Goal: Browse casually: Explore the website without a specific task or goal

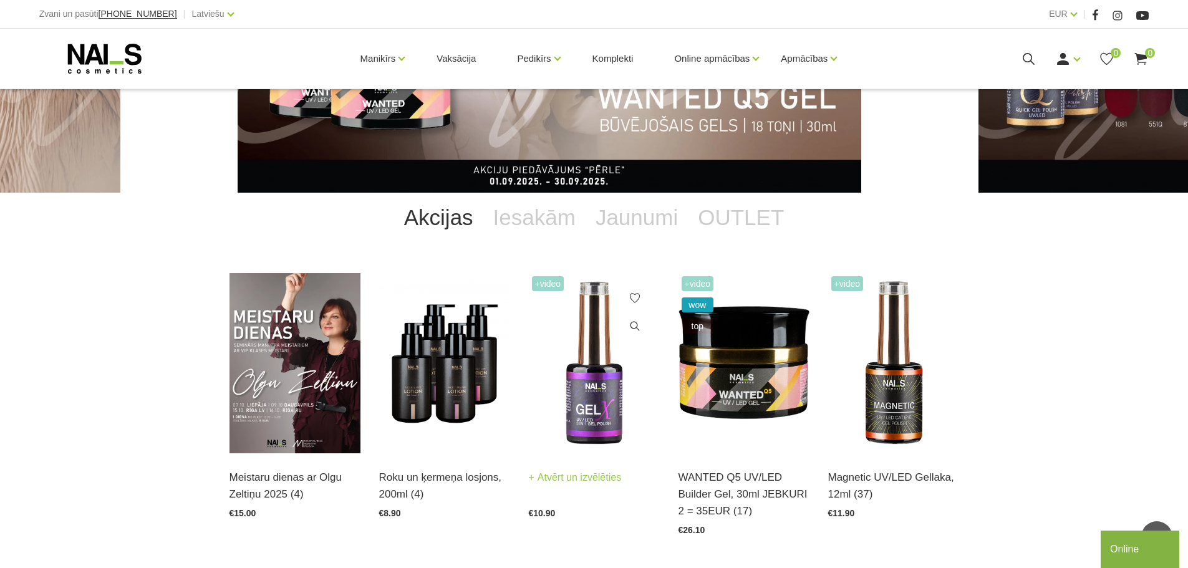
scroll to position [137, 0]
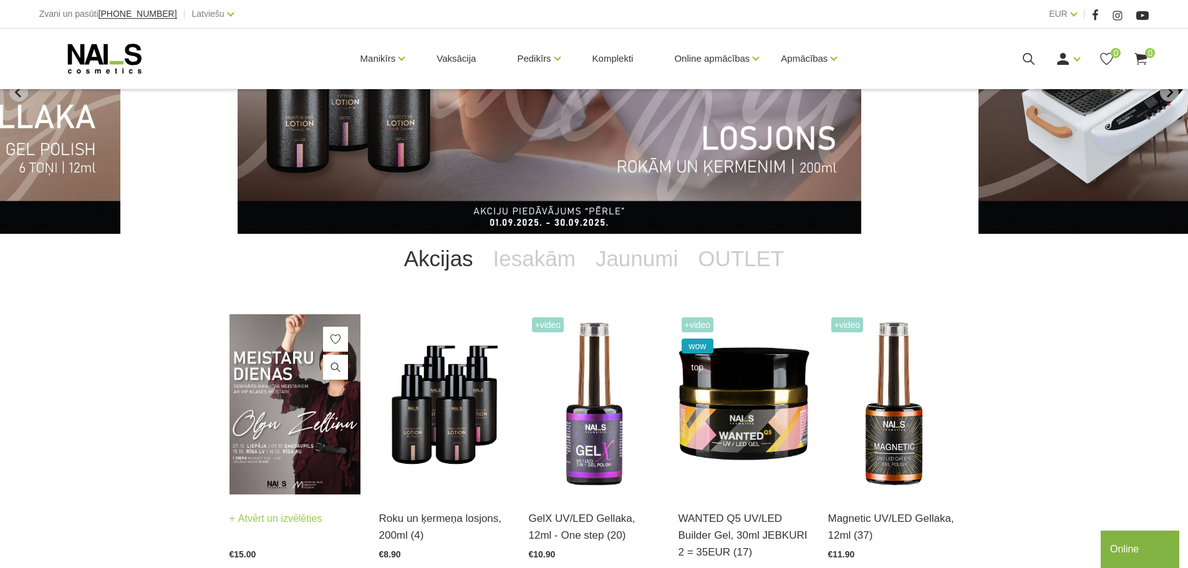
click at [306, 419] on img at bounding box center [295, 404] width 131 height 180
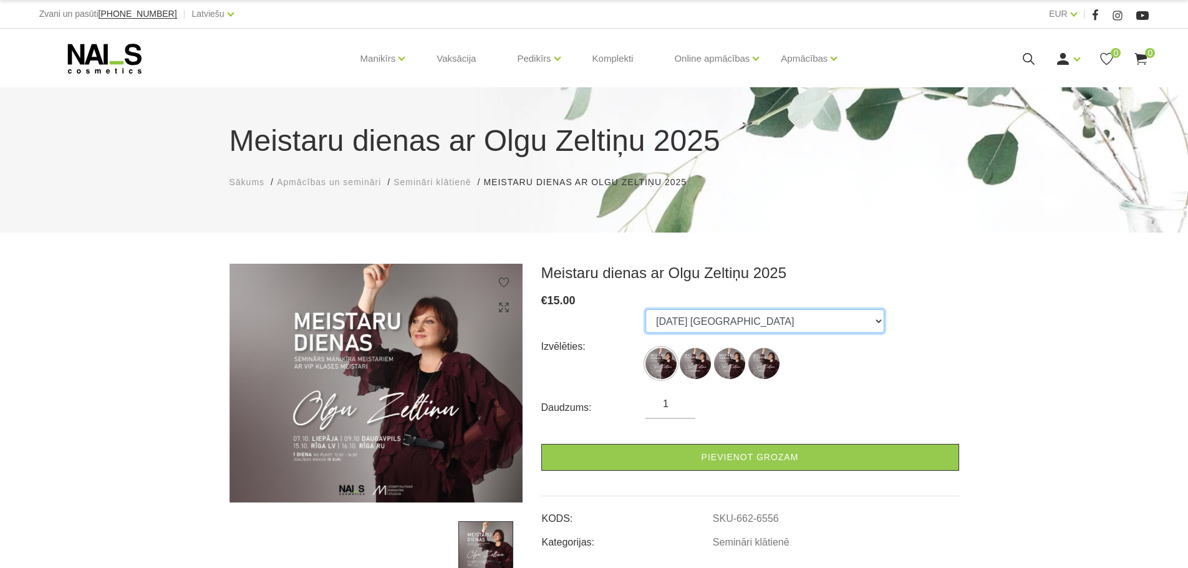
click at [663, 319] on select "07.10.25 Liepāja 09.10.25 Daugavpils 15.10.25 Rīga, latviešu valodā 16.10.25 Rī…" at bounding box center [764, 321] width 239 height 24
select select "6556"
click at [645, 309] on select "07.10.25 Liepāja 09.10.25 Daugavpils 15.10.25 Rīga, latviešu valodā 16.10.25 Rī…" at bounding box center [764, 321] width 239 height 24
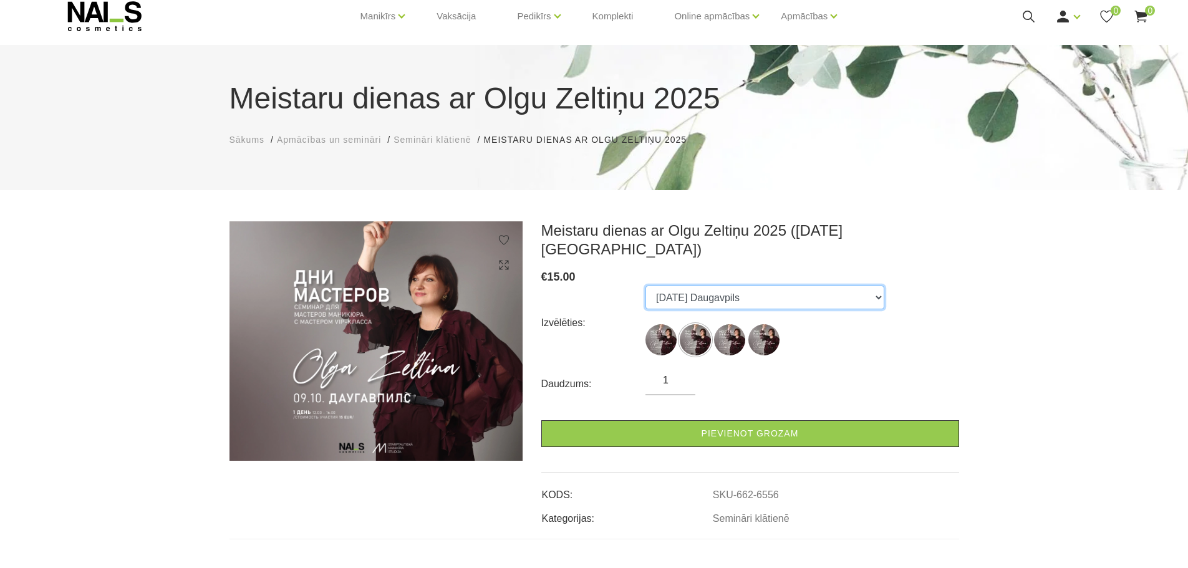
scroll to position [125, 0]
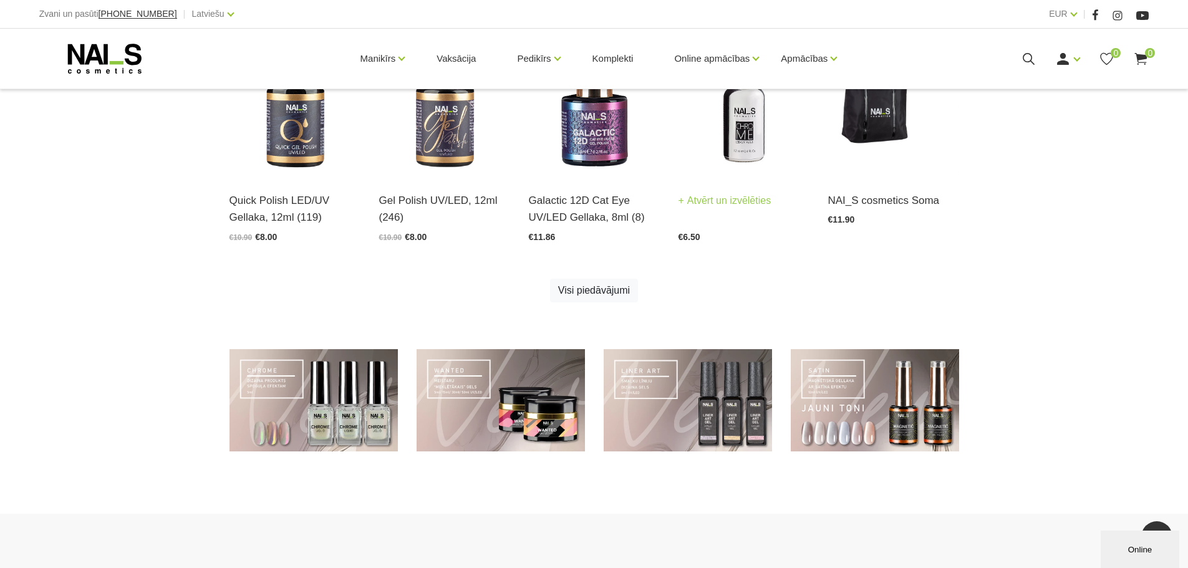
scroll to position [574, 0]
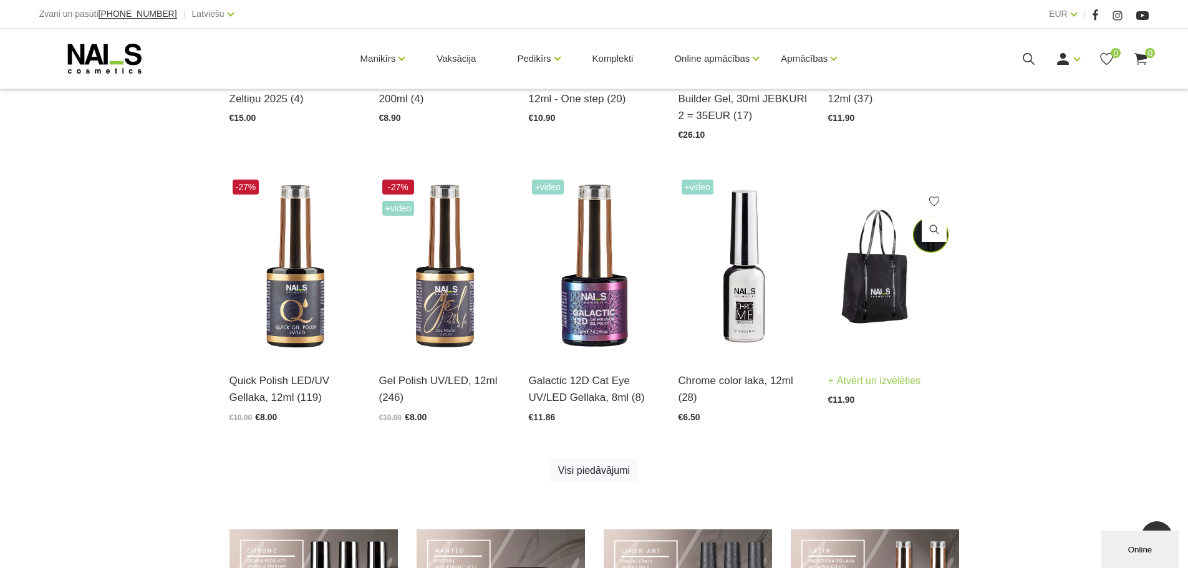
click at [874, 282] on img at bounding box center [893, 266] width 131 height 180
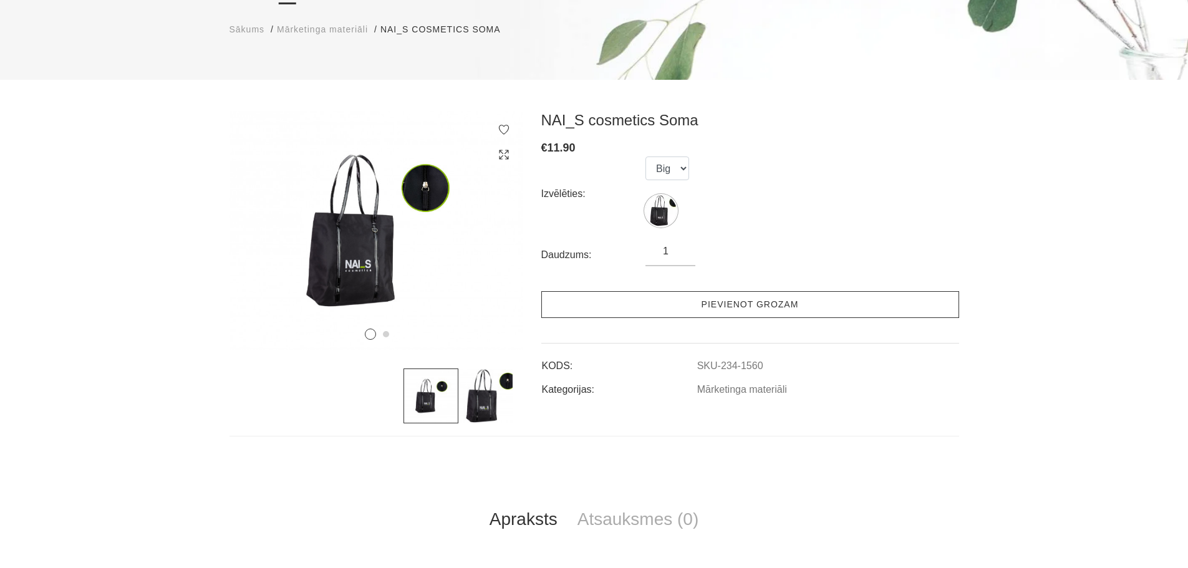
scroll to position [187, 0]
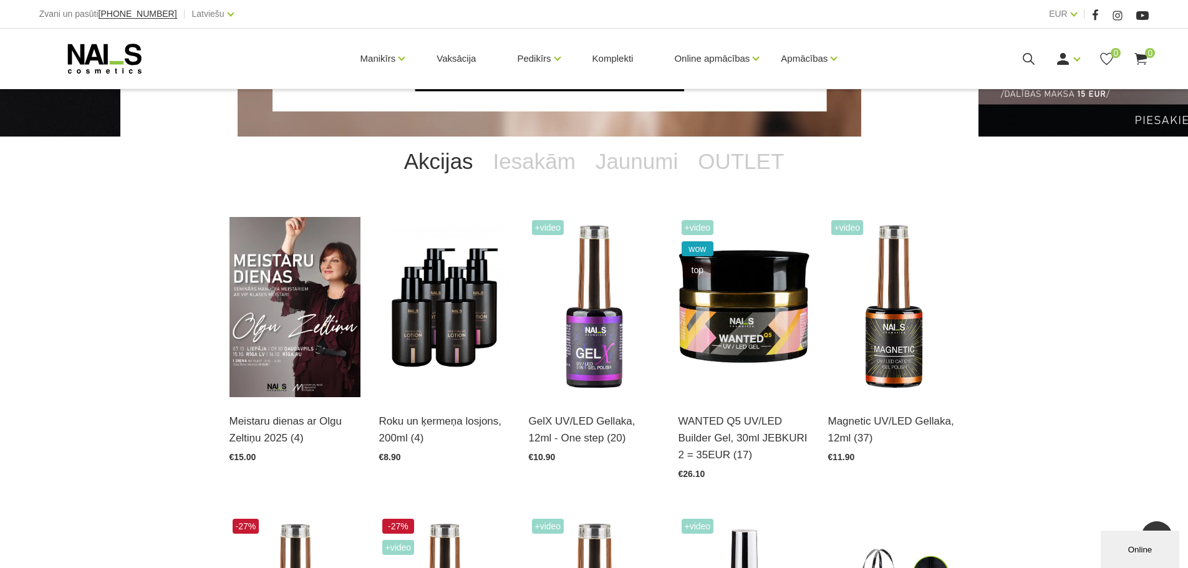
scroll to position [75, 0]
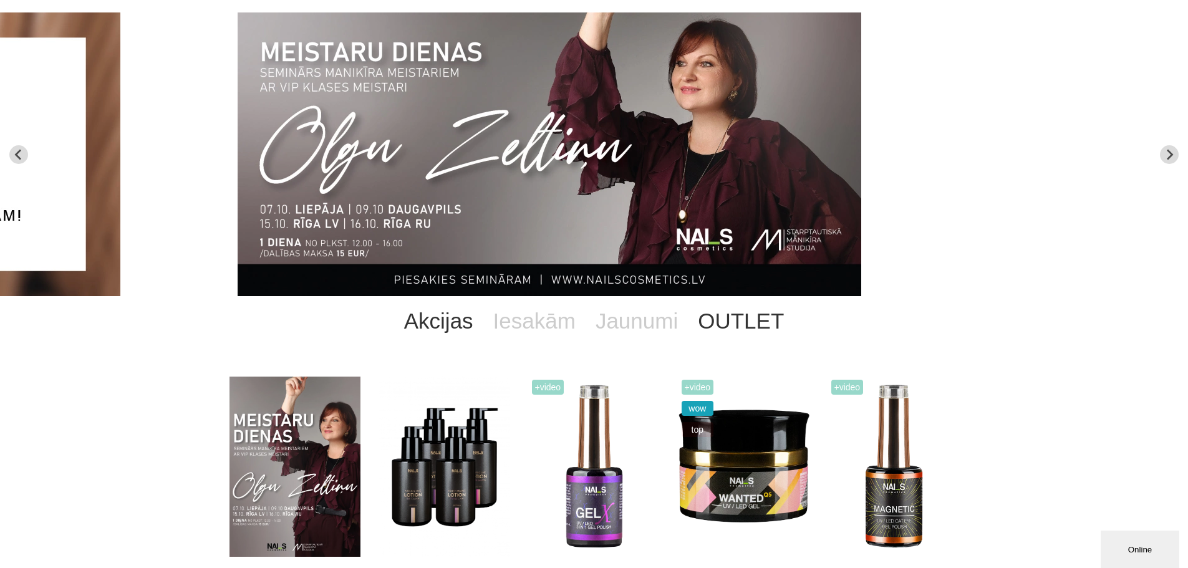
click at [725, 324] on link "OUTLET" at bounding box center [741, 321] width 106 height 50
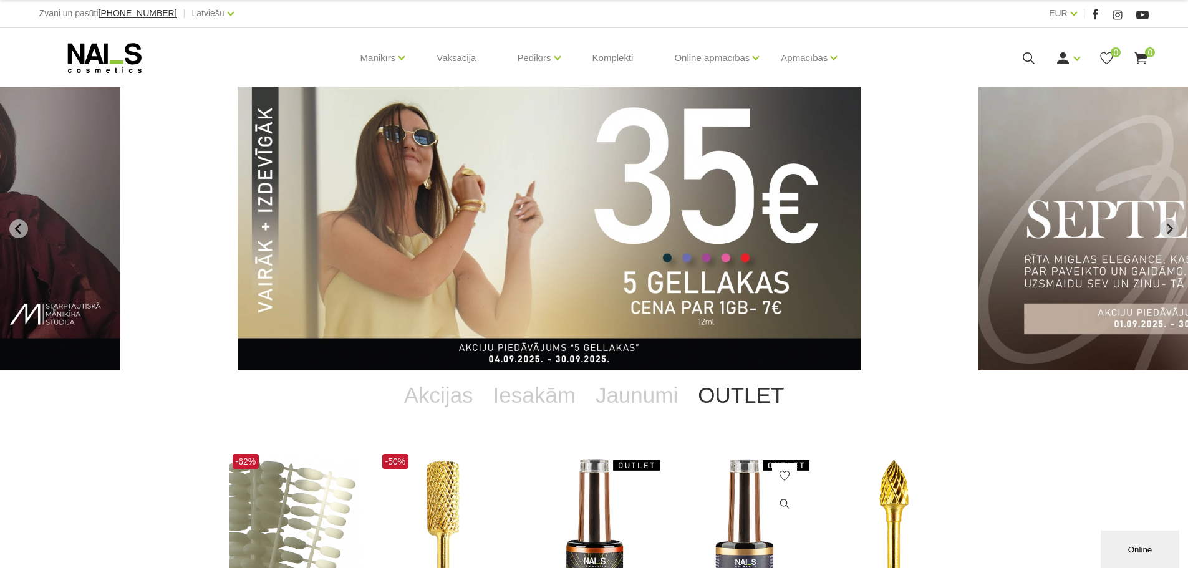
scroll to position [0, 0]
